Goal: Task Accomplishment & Management: Complete application form

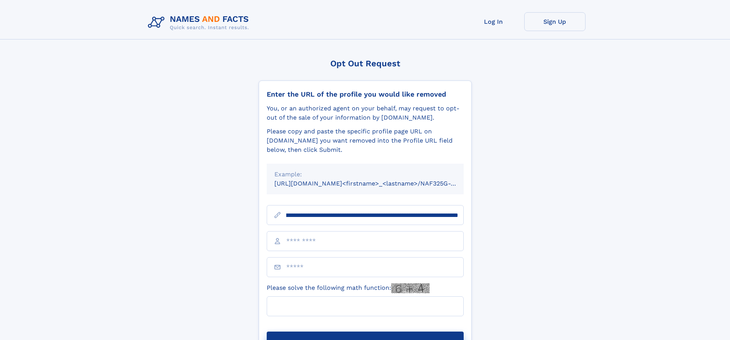
scroll to position [0, 89]
type input "**********"
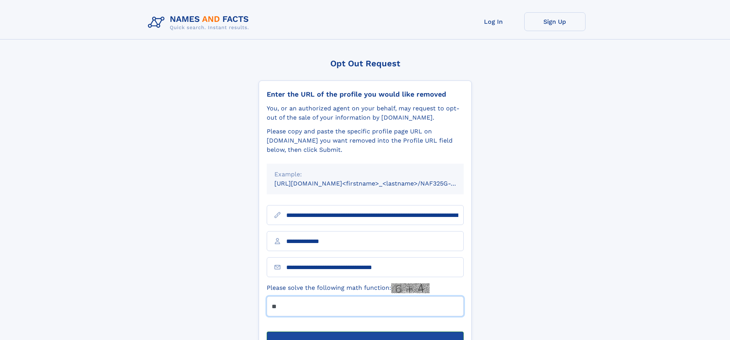
type input "**"
click at [365, 331] on button "Submit Opt Out Request" at bounding box center [365, 343] width 197 height 25
